Goal: Task Accomplishment & Management: Complete application form

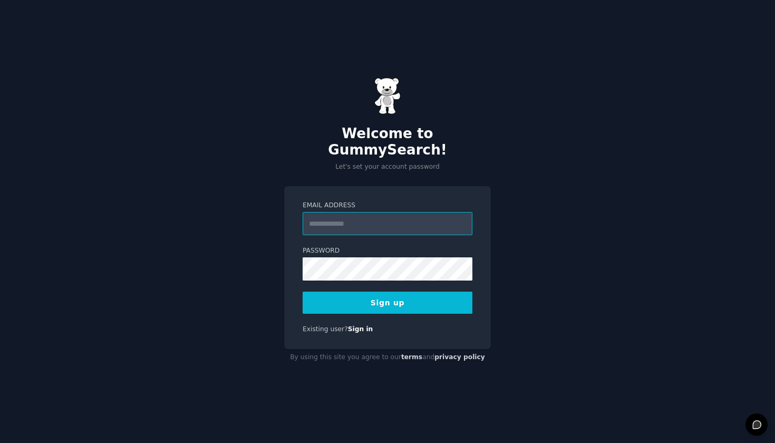
type input "**********"
click at [270, 276] on div "**********" at bounding box center [387, 221] width 775 height 443
click at [339, 295] on button "Sign up" at bounding box center [387, 302] width 170 height 22
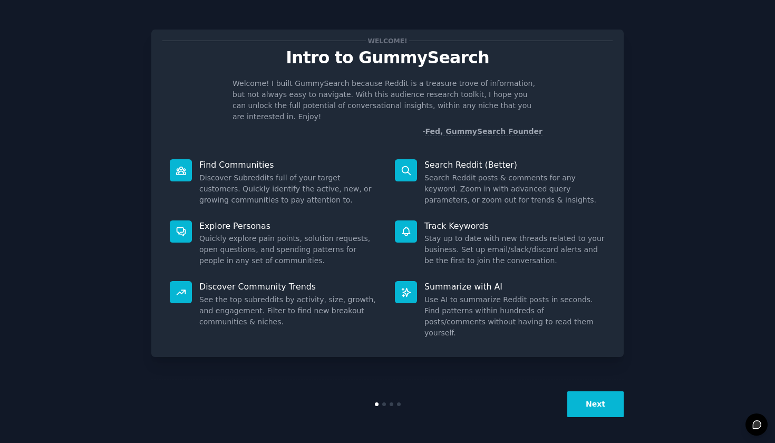
click at [590, 406] on button "Next" at bounding box center [595, 404] width 56 height 26
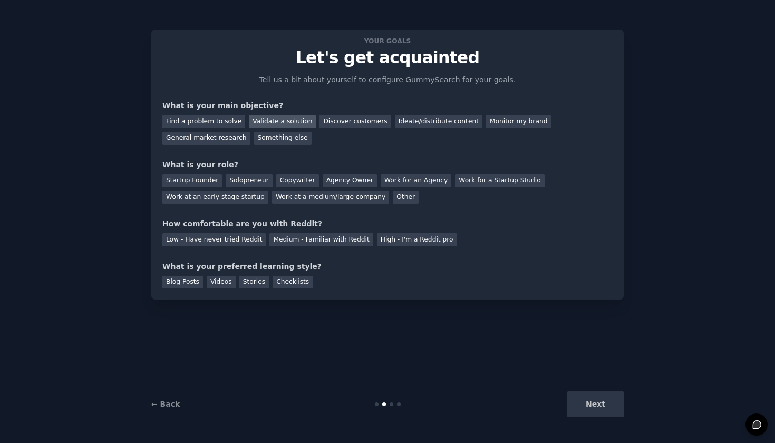
click at [295, 122] on div "Validate a solution" at bounding box center [282, 121] width 67 height 13
click at [213, 179] on div "Startup Founder" at bounding box center [192, 180] width 60 height 13
click at [357, 243] on div "Medium - Familiar with Reddit" at bounding box center [320, 239] width 103 height 13
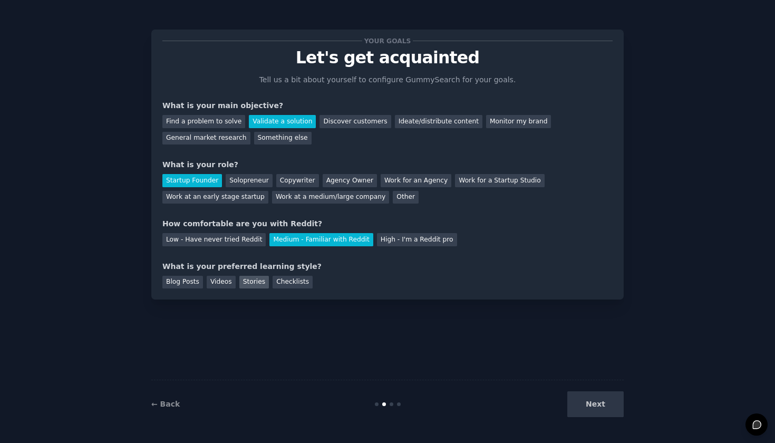
click at [259, 284] on div "Stories" at bounding box center [254, 282] width 30 height 13
click at [287, 279] on div "Checklists" at bounding box center [292, 282] width 40 height 13
click at [250, 279] on div "Stories" at bounding box center [254, 282] width 30 height 13
click at [591, 403] on button "Next" at bounding box center [595, 404] width 56 height 26
